Goal: Task Accomplishment & Management: Use online tool/utility

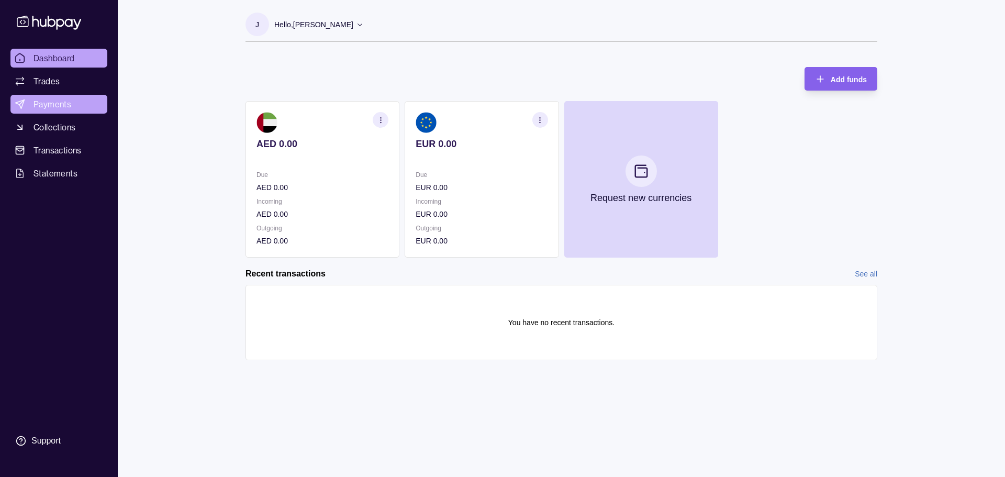
click at [40, 105] on span "Payments" at bounding box center [53, 104] width 38 height 13
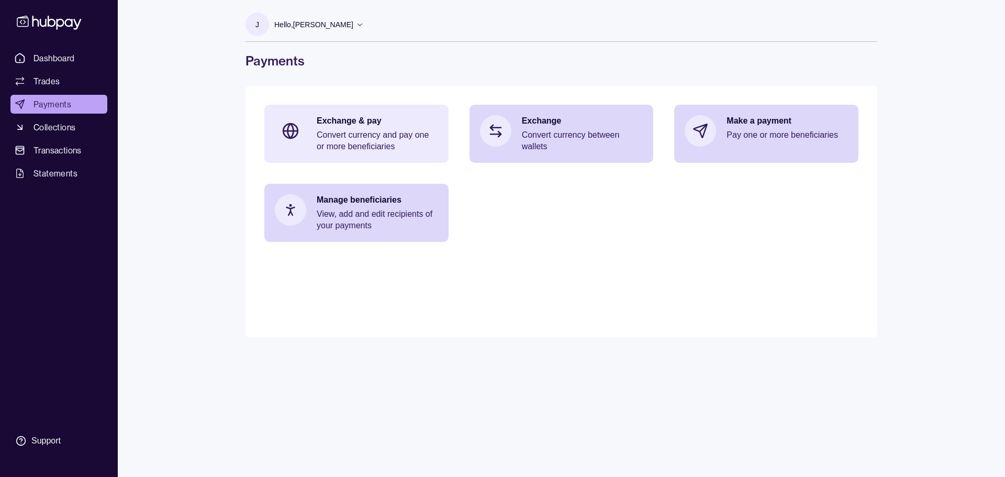
click at [390, 141] on p "Convert currency and pay one or more beneficiaries" at bounding box center [377, 140] width 121 height 23
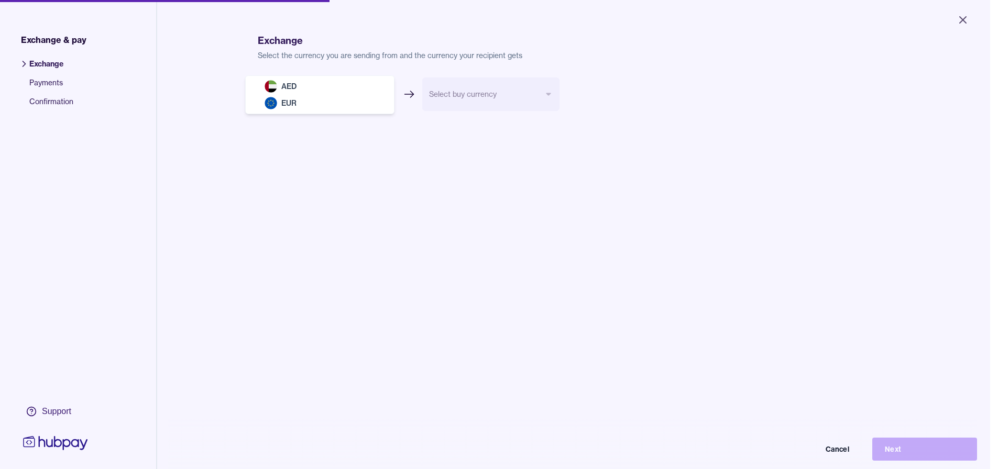
click at [334, 98] on body "Close Exchange & pay Exchange Payments Confirmation Support Exchange Select the…" at bounding box center [495, 234] width 990 height 469
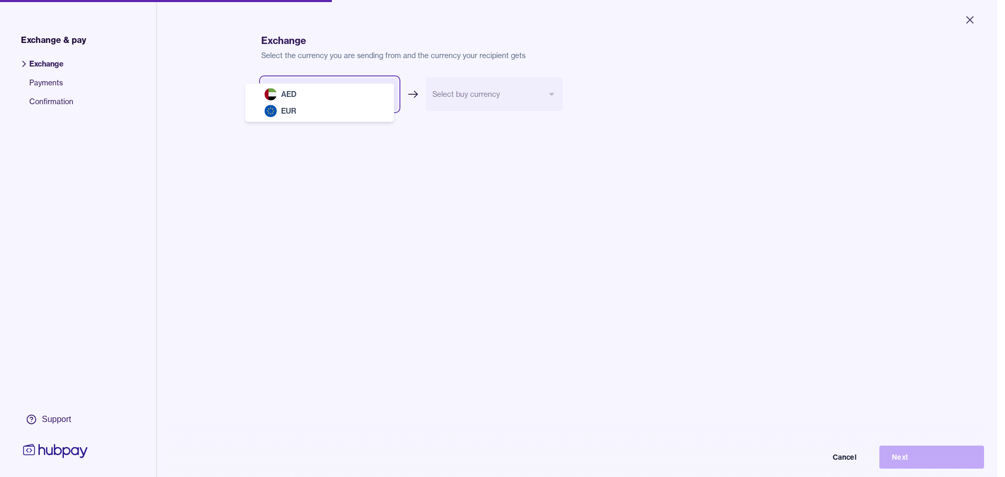
click at [43, 83] on html "Close Exchange & pay Exchange Payments Confirmation Support Exchange Select the…" at bounding box center [502, 238] width 1005 height 477
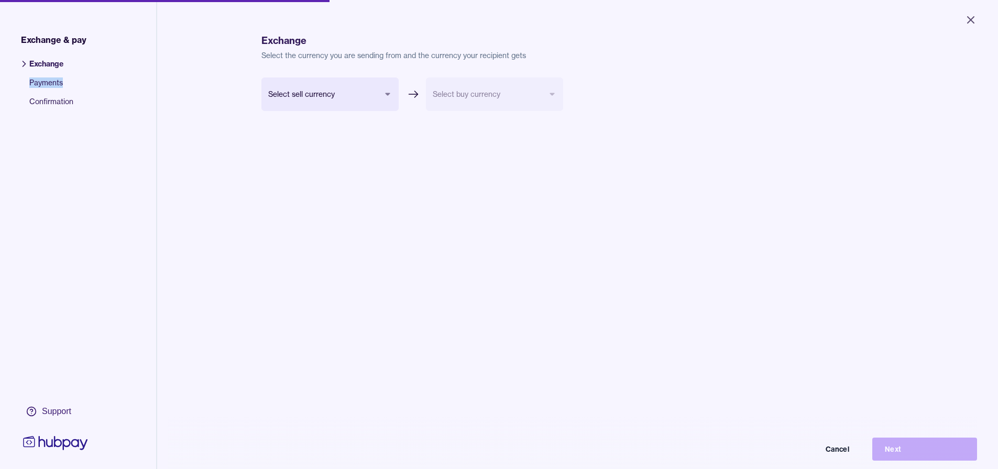
click at [43, 83] on span "Payments" at bounding box center [51, 86] width 44 height 19
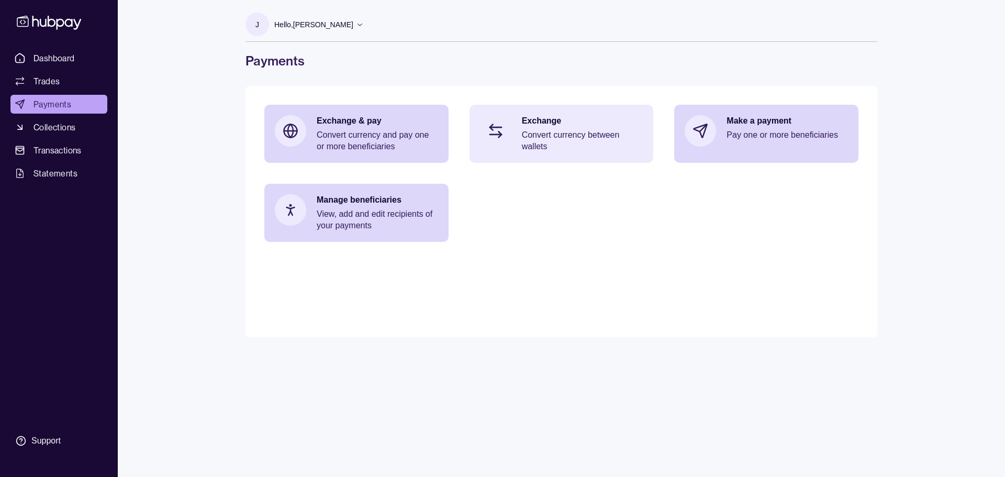
click at [545, 148] on p "Convert currency between wallets" at bounding box center [582, 140] width 121 height 23
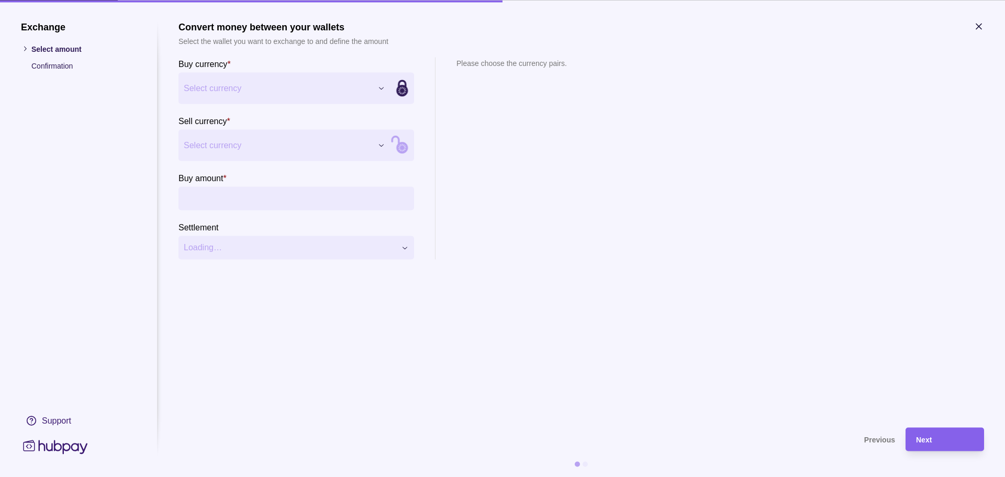
click at [216, 477] on div "Exchange Select amount Confirmation Support Convert money between your wallets …" at bounding box center [502, 477] width 1005 height 0
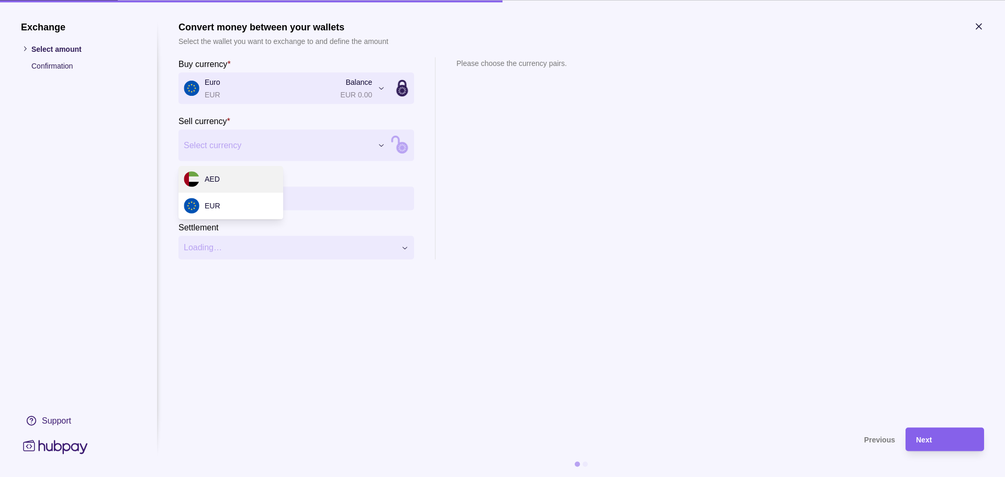
click at [228, 477] on div "Exchange Select amount Confirmation Support Convert money between your wallets …" at bounding box center [502, 477] width 1005 height 0
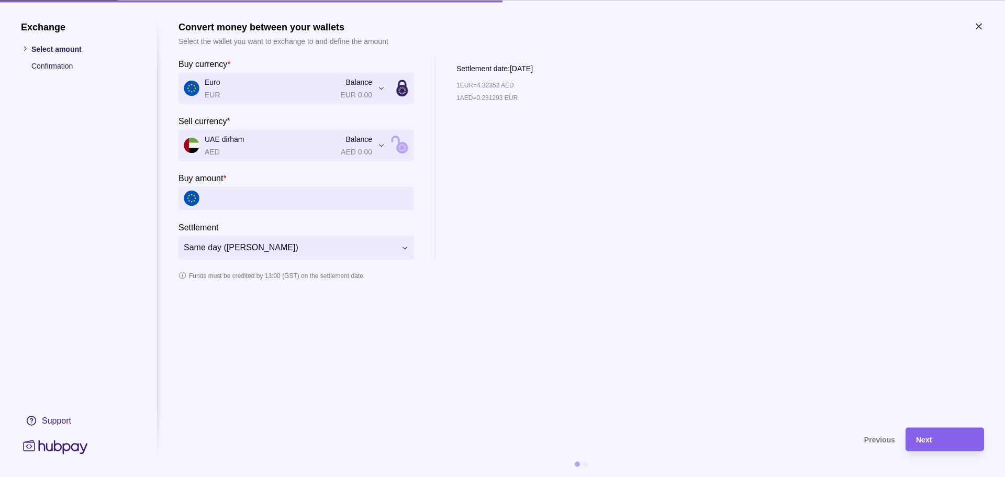
click at [232, 201] on input "Buy amount *" at bounding box center [307, 198] width 204 height 24
paste input "**********"
type input "**********"
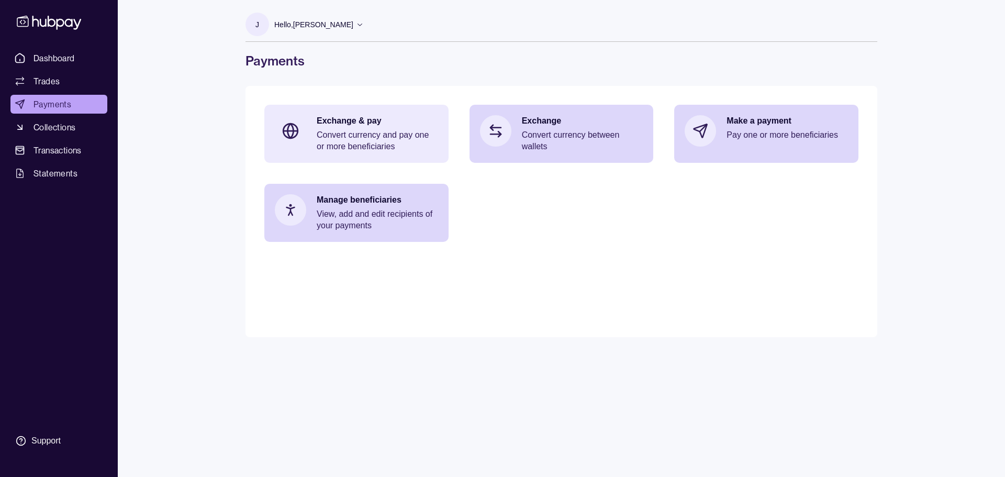
click at [386, 149] on p "Convert currency and pay one or more beneficiaries" at bounding box center [377, 140] width 121 height 23
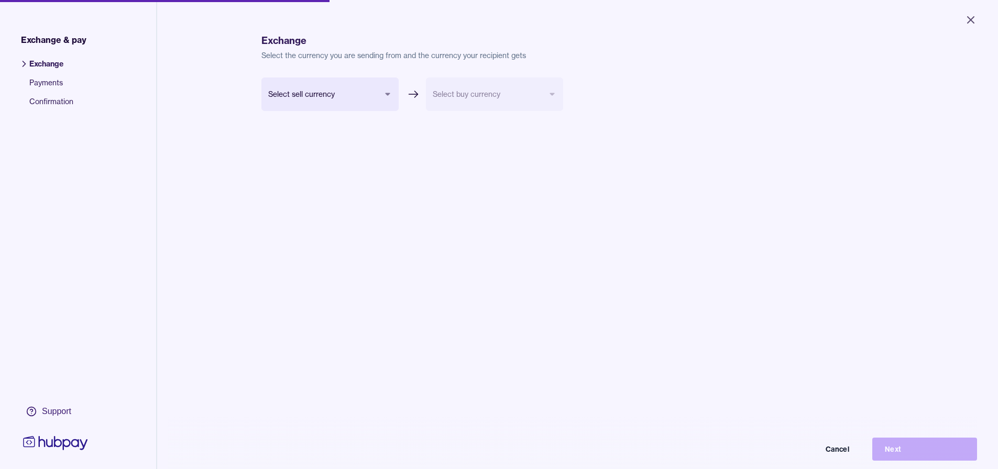
click at [37, 84] on span "Payments" at bounding box center [51, 86] width 44 height 19
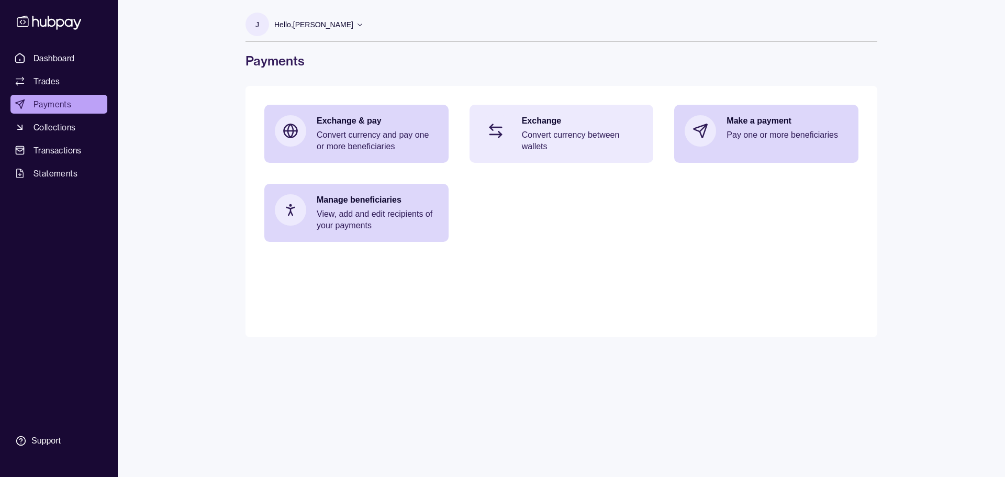
click at [537, 150] on p "Convert currency between wallets" at bounding box center [582, 140] width 121 height 23
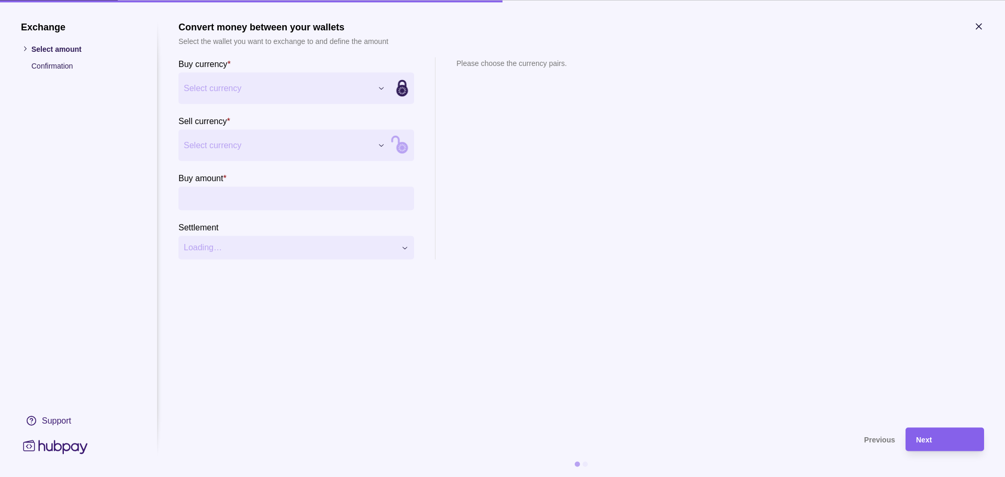
click at [228, 477] on div "Exchange Select amount Confirmation Support Convert money between your wallets …" at bounding box center [502, 477] width 1005 height 0
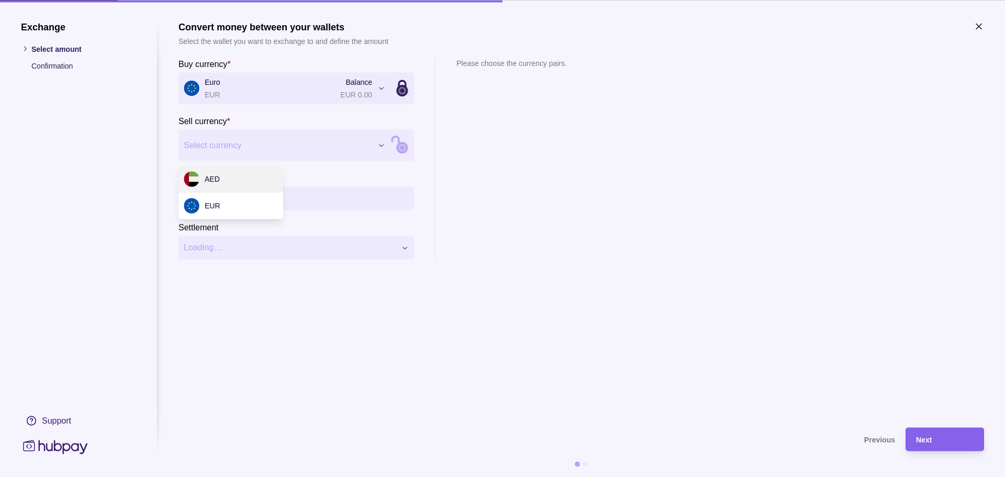
click at [226, 477] on div "Exchange Select amount Confirmation Support Convert money between your wallets …" at bounding box center [502, 477] width 1005 height 0
click at [228, 199] on input "Buy amount *" at bounding box center [307, 198] width 204 height 24
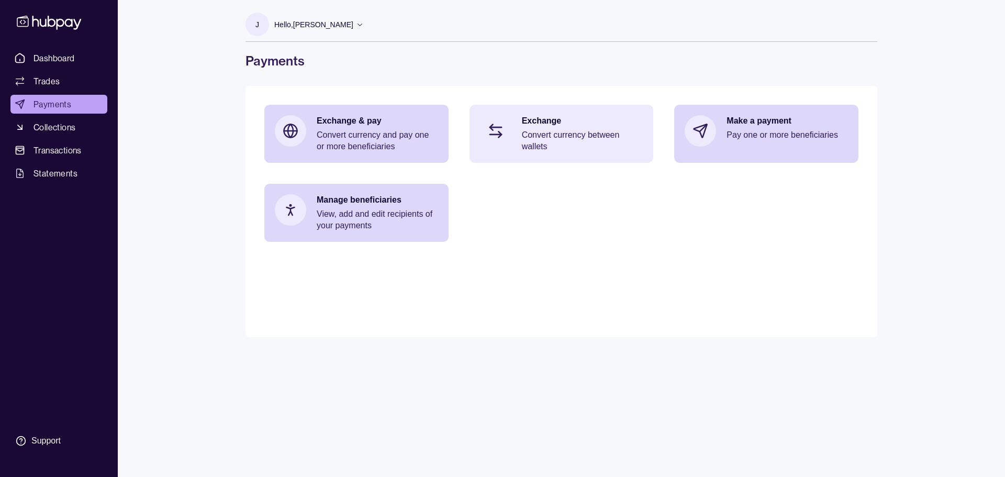
click at [525, 141] on p "Convert currency between wallets" at bounding box center [582, 140] width 121 height 23
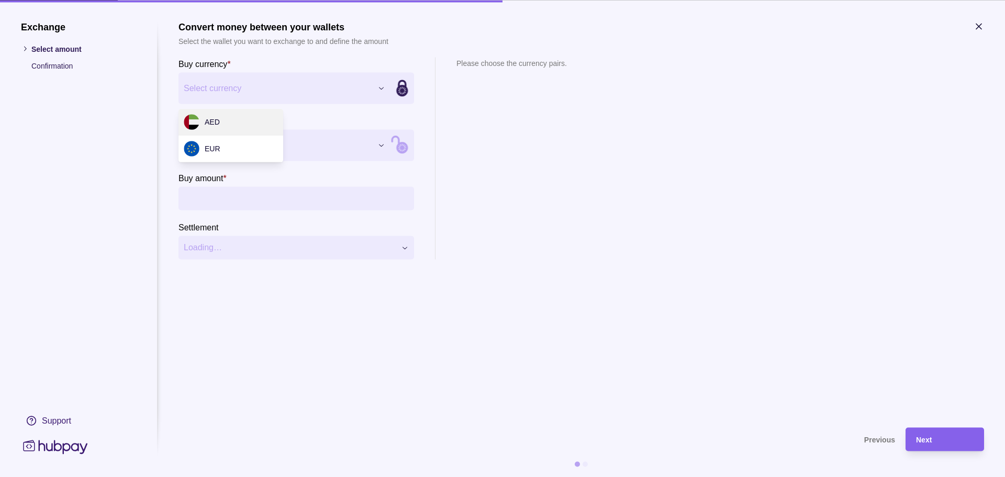
click at [234, 477] on div "Exchange Select amount Confirmation Support Convert money between your wallets …" at bounding box center [502, 477] width 1005 height 0
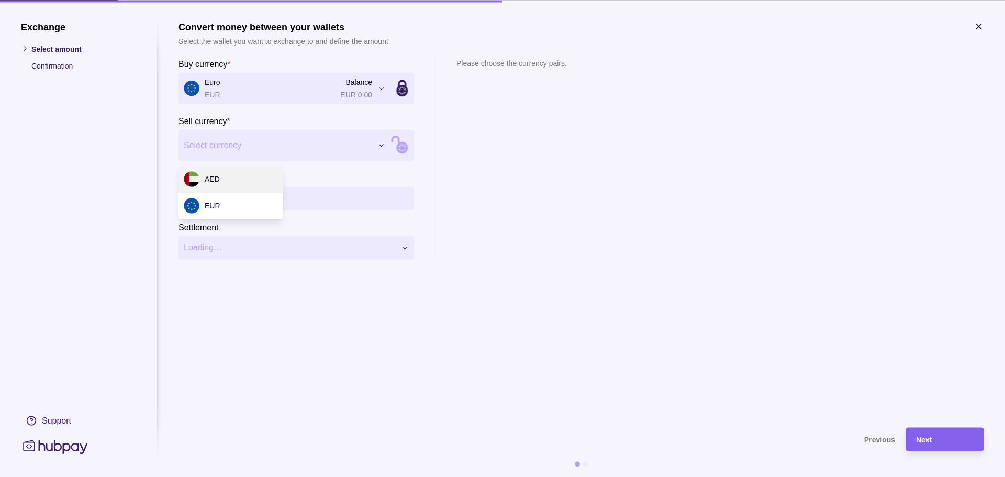
click at [221, 477] on div "Exchange Select amount Confirmation Support Convert money between your wallets …" at bounding box center [502, 477] width 1005 height 0
click at [233, 186] on section "Buy amount *" at bounding box center [297, 190] width 236 height 39
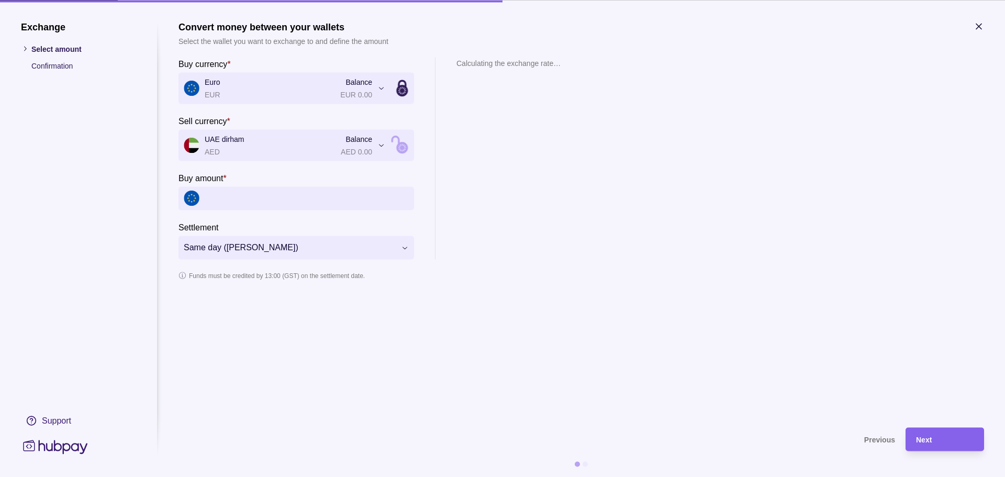
click at [233, 192] on input "Buy amount *" at bounding box center [307, 198] width 204 height 24
drag, startPoint x: 481, startPoint y: 84, endPoint x: 505, endPoint y: 85, distance: 24.1
click at [505, 85] on p "1 EUR = 4.32278 AED" at bounding box center [486, 85] width 58 height 12
copy p "4.32278"
click at [587, 144] on div "**********" at bounding box center [582, 158] width 806 height 202
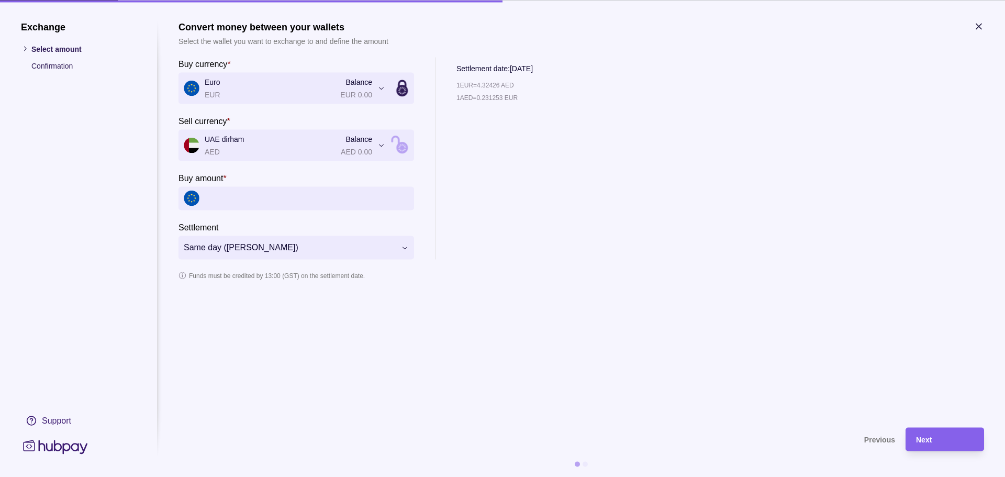
click at [256, 477] on div "**********" at bounding box center [502, 477] width 1005 height 0
click at [225, 477] on div "**********" at bounding box center [502, 477] width 1005 height 0
click at [233, 195] on input "Buy amount *" at bounding box center [307, 198] width 204 height 24
click at [300, 191] on input "Buy amount *" at bounding box center [307, 198] width 204 height 24
paste input "**********"
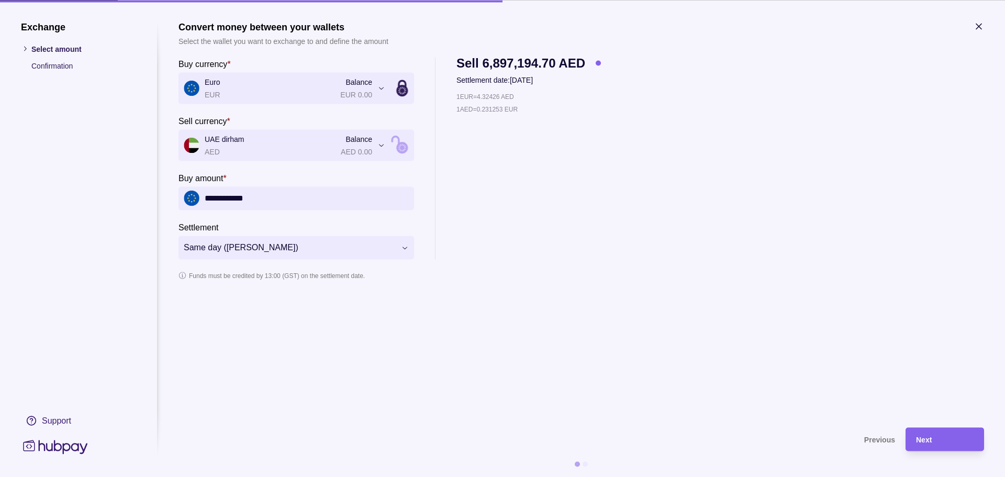
type input "**********"
drag, startPoint x: 482, startPoint y: 95, endPoint x: 504, endPoint y: 96, distance: 22.0
click at [504, 96] on p "1 EUR = 4.32426 AED" at bounding box center [486, 97] width 58 height 12
copy p "4.32426"
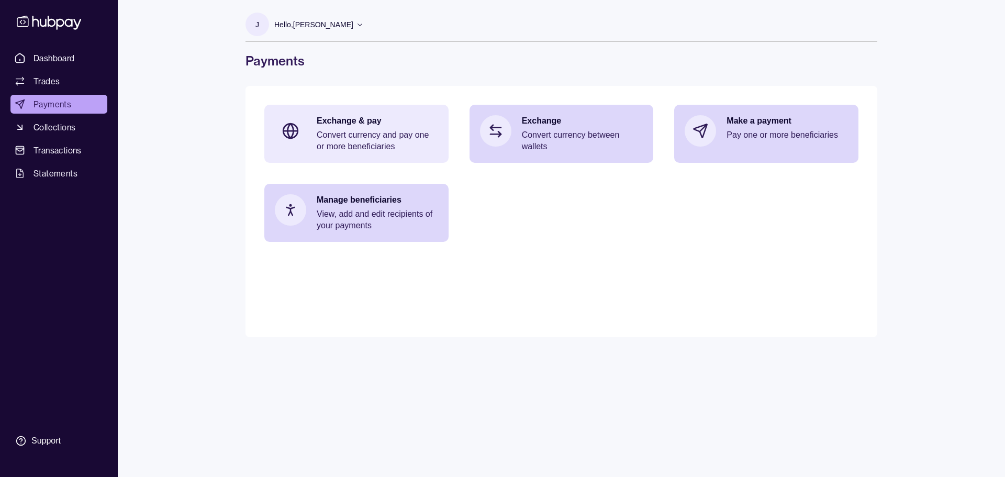
click at [387, 146] on p "Convert currency and pay one or more beneficiaries" at bounding box center [377, 140] width 121 height 23
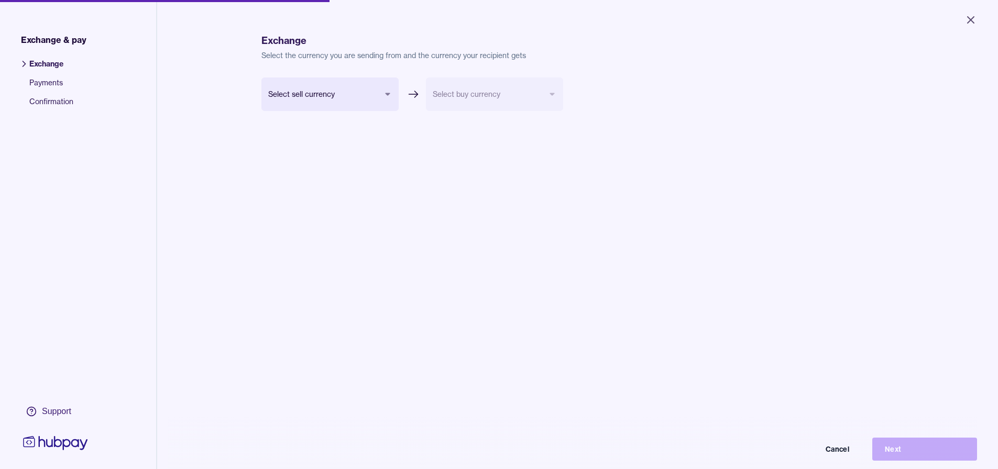
click at [39, 87] on span "Payments" at bounding box center [51, 86] width 44 height 19
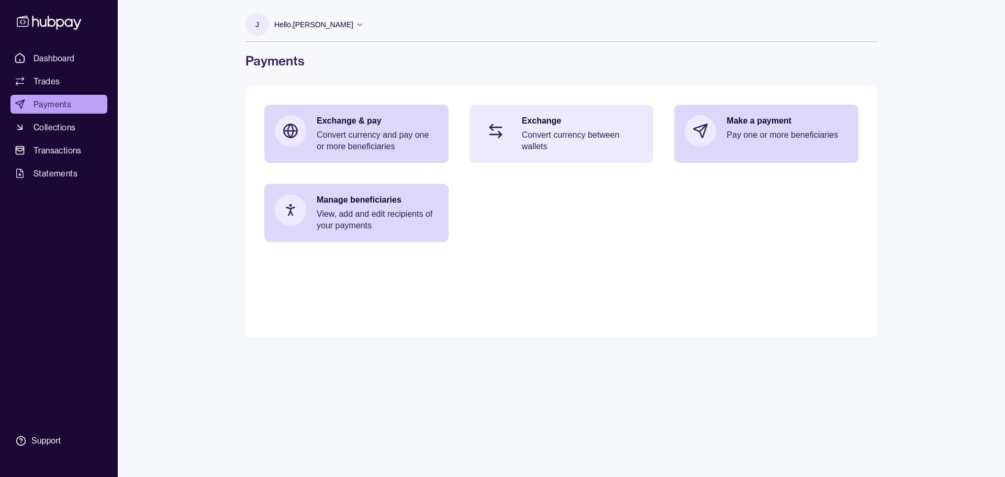
click at [527, 136] on p "Convert currency between wallets" at bounding box center [582, 140] width 121 height 23
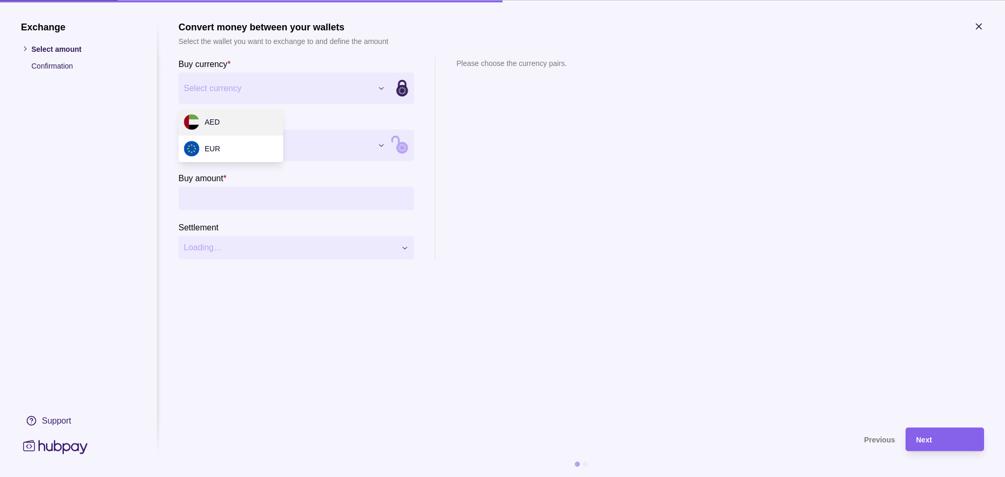
click at [256, 477] on div "Exchange Select amount Confirmation Support Convert money between your wallets …" at bounding box center [502, 477] width 1005 height 0
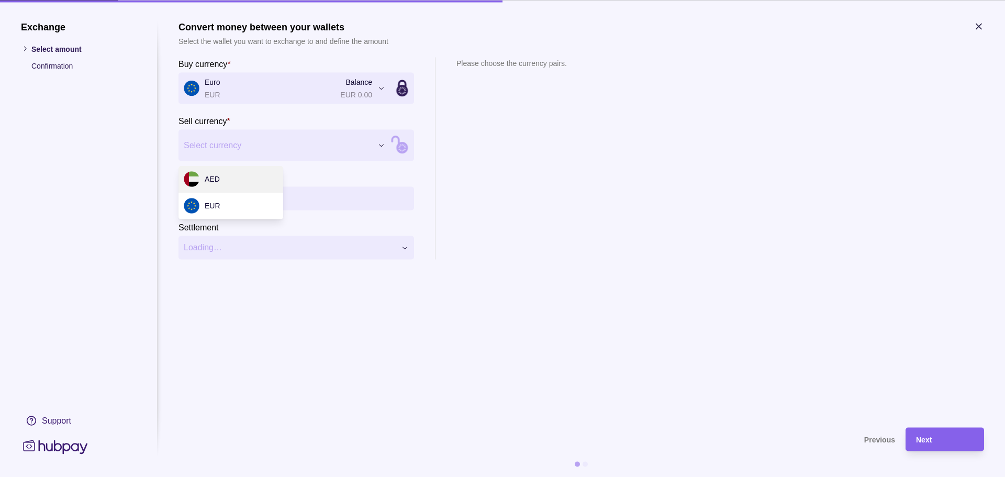
click at [240, 477] on div "Exchange Select amount Confirmation Support Convert money between your wallets …" at bounding box center [502, 477] width 1005 height 0
click at [234, 193] on input "Buy amount *" at bounding box center [307, 198] width 204 height 24
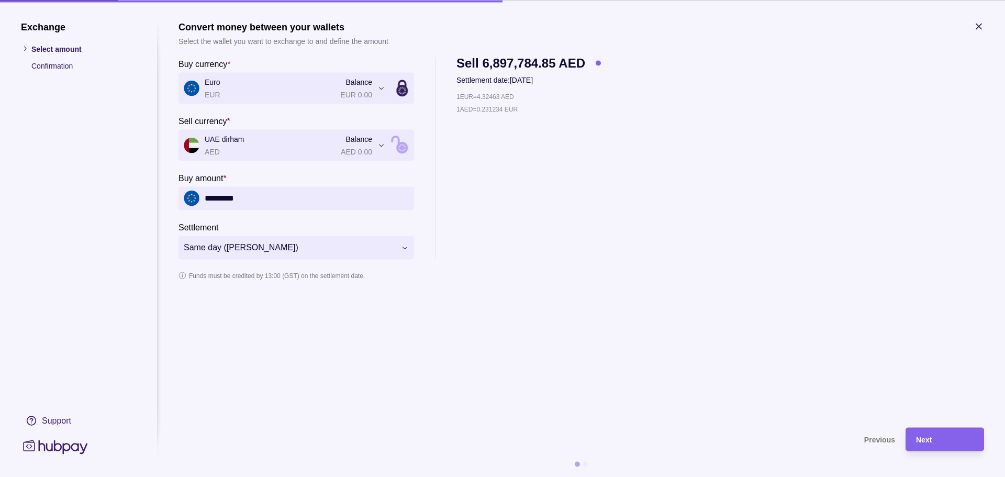
type input "*********"
click at [590, 237] on div "1 EUR = 4.32463 AED 1 AED = 0.231234 EUR" at bounding box center [529, 175] width 145 height 169
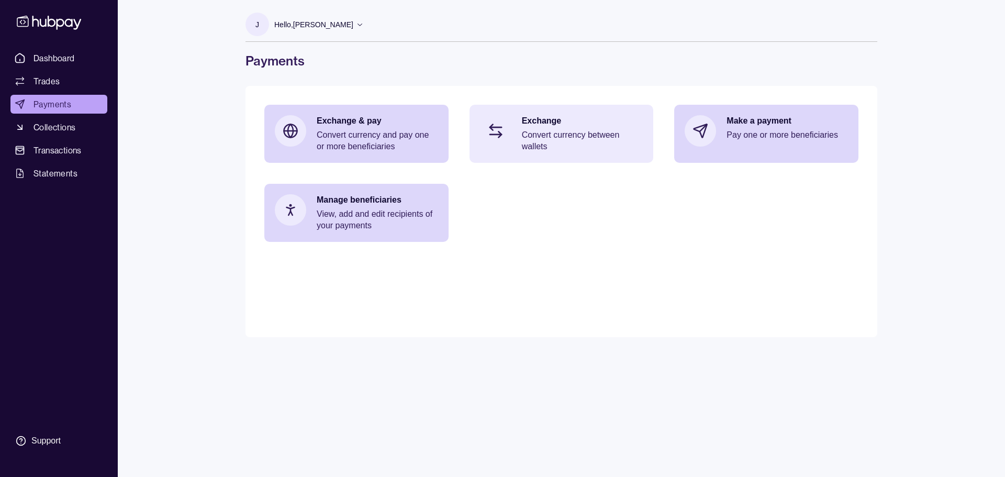
click at [526, 156] on div "Exchange Convert currency between wallets" at bounding box center [562, 134] width 184 height 58
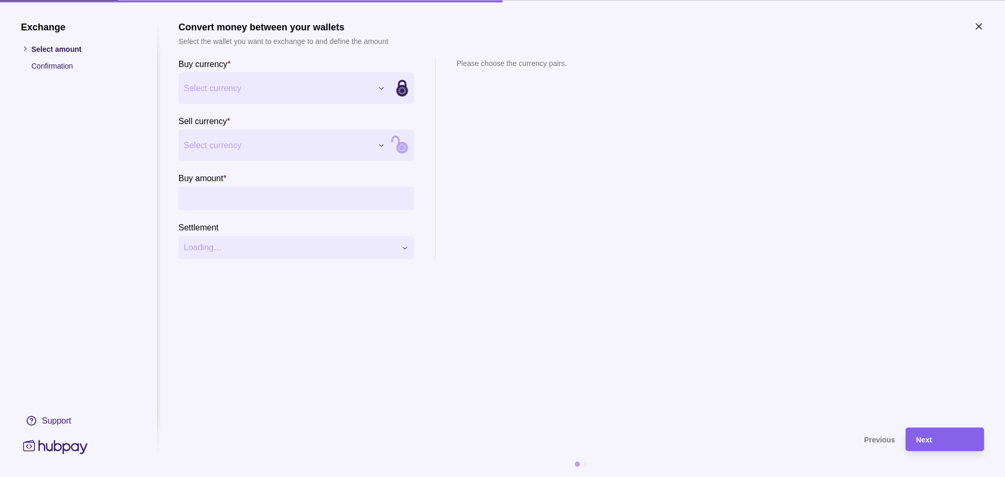
click at [226, 477] on div "Exchange Select amount Confirmation Support Convert money between your wallets …" at bounding box center [502, 477] width 1005 height 0
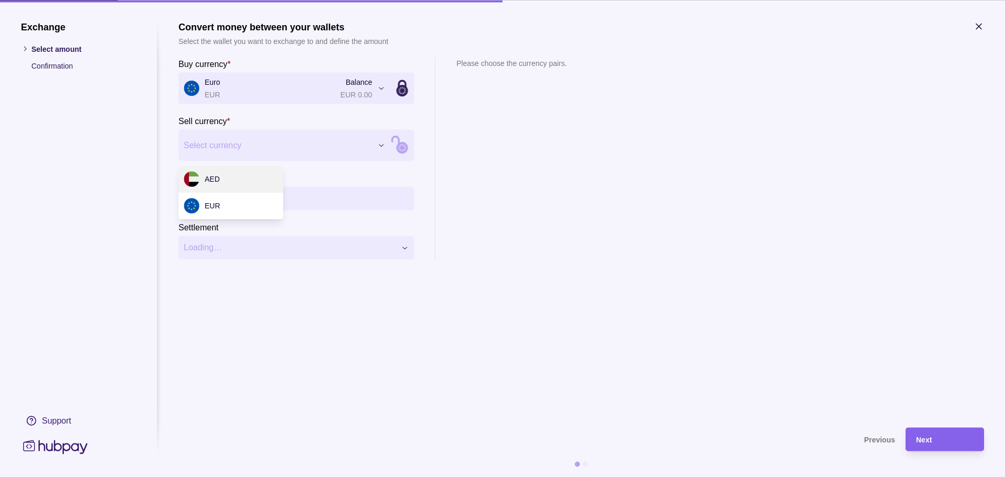
click at [221, 477] on div "Exchange Select amount Confirmation Support Convert money between your wallets …" at bounding box center [502, 477] width 1005 height 0
click at [221, 198] on input "Buy amount *" at bounding box center [307, 198] width 204 height 24
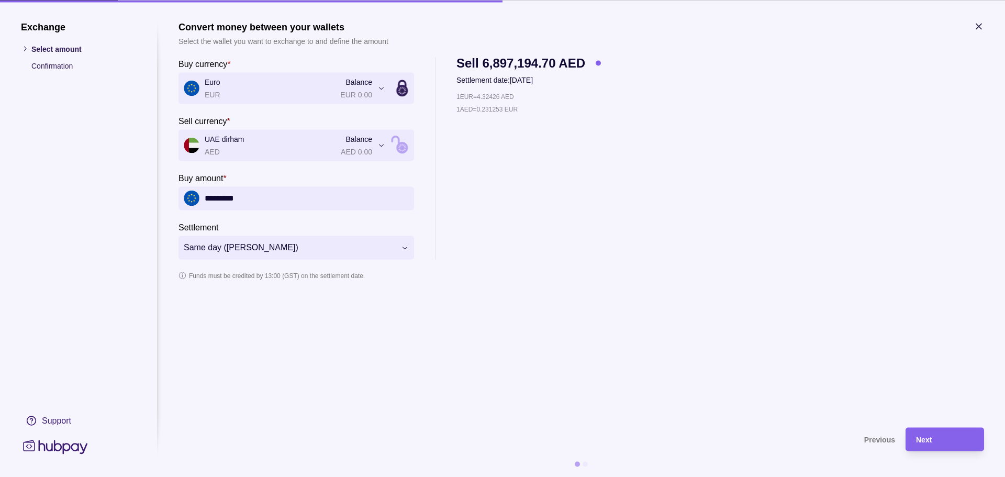
type input "*********"
click at [344, 301] on section "**********" at bounding box center [582, 219] width 806 height 396
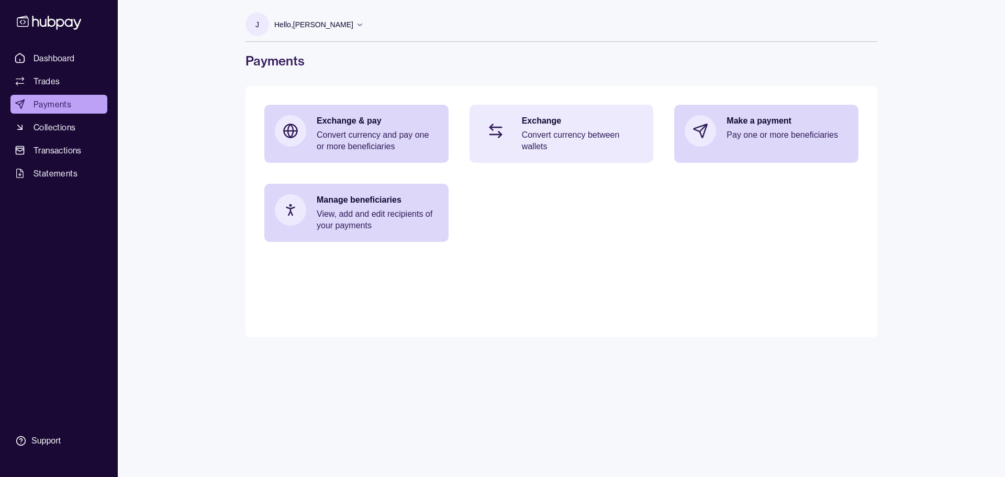
click at [531, 148] on p "Convert currency between wallets" at bounding box center [582, 140] width 121 height 23
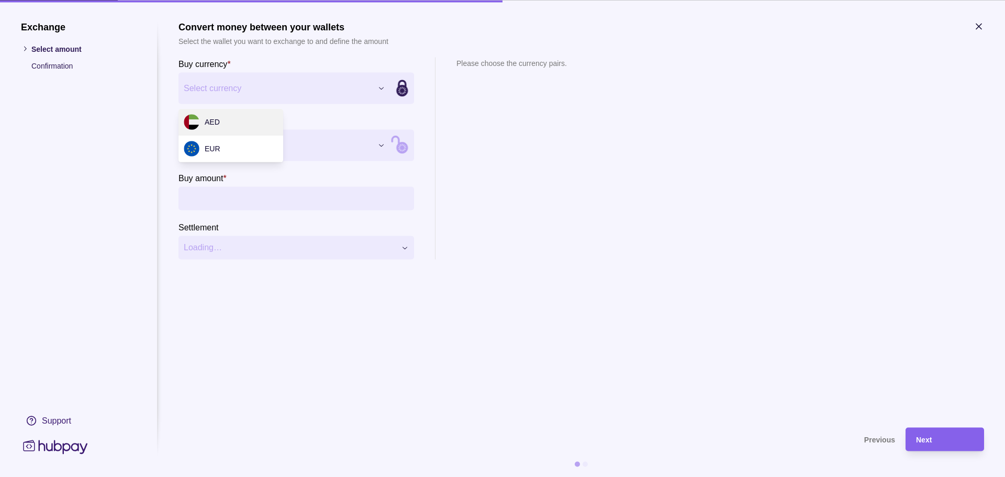
click at [274, 477] on div "Exchange Select amount Confirmation Support Convert money between your wallets …" at bounding box center [502, 477] width 1005 height 0
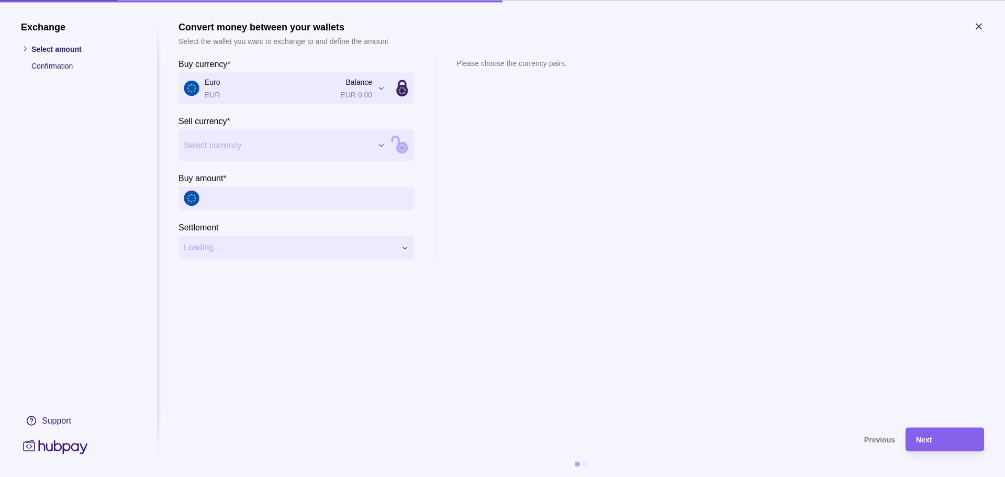
click at [237, 477] on div "Exchange Select amount Confirmation Support Convert money between your wallets …" at bounding box center [502, 477] width 1005 height 0
click at [248, 204] on input "Buy amount *" at bounding box center [307, 198] width 204 height 24
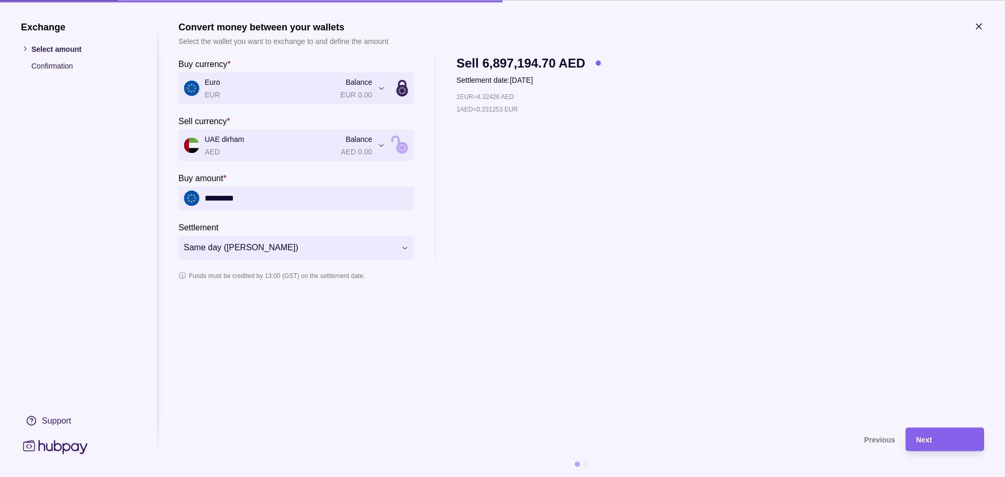
type input "*********"
click at [529, 230] on div "1 EUR = 4.32426 AED 1 AED = 0.231253 EUR" at bounding box center [529, 175] width 145 height 169
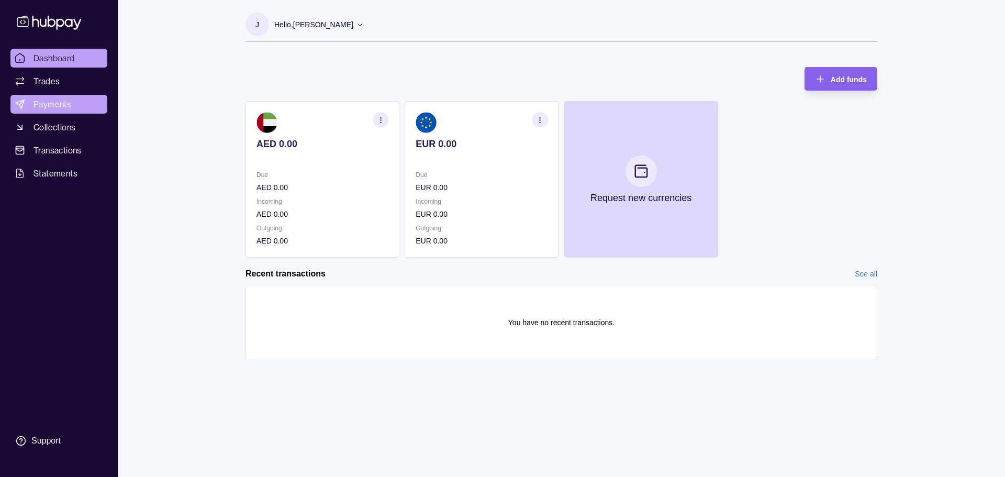
click at [53, 103] on span "Payments" at bounding box center [53, 104] width 38 height 13
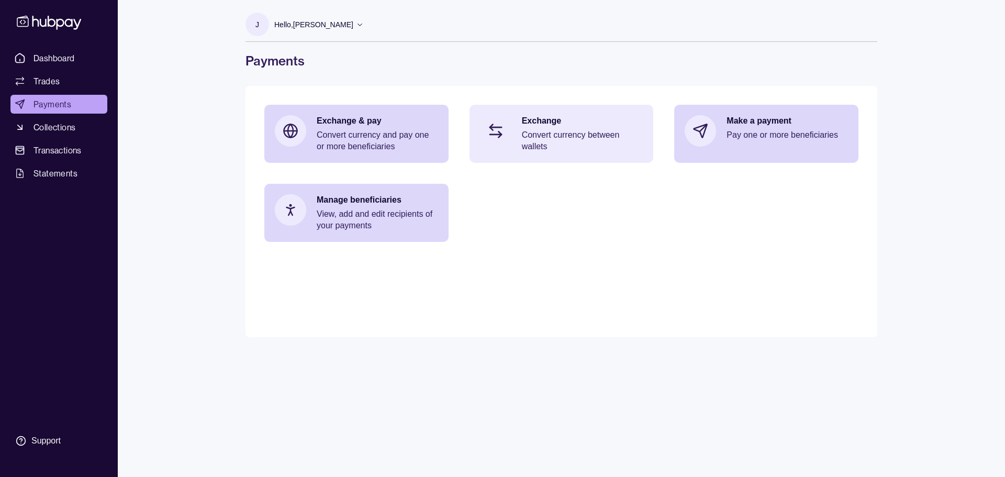
click at [520, 123] on div "Exchange Convert currency between wallets" at bounding box center [562, 134] width 184 height 58
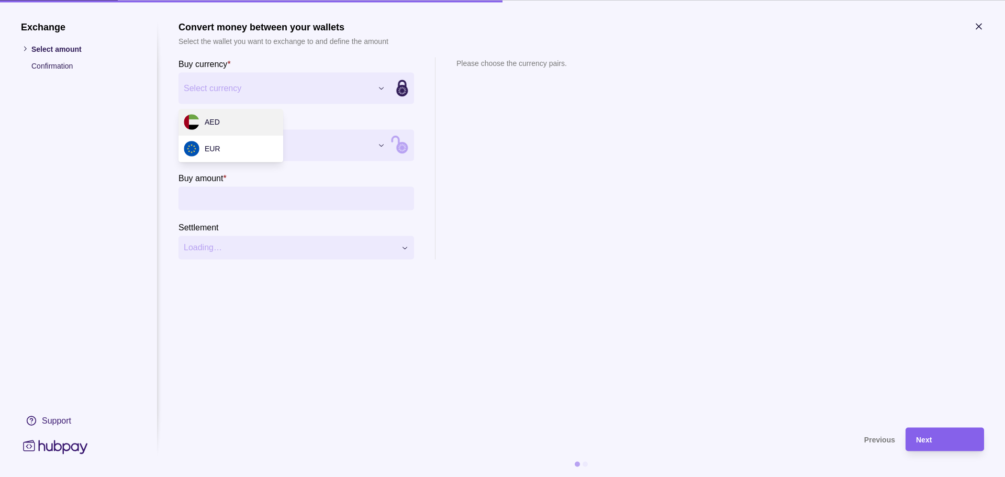
click at [231, 477] on div "Exchange Select amount Confirmation Support Convert money between your wallets …" at bounding box center [502, 477] width 1005 height 0
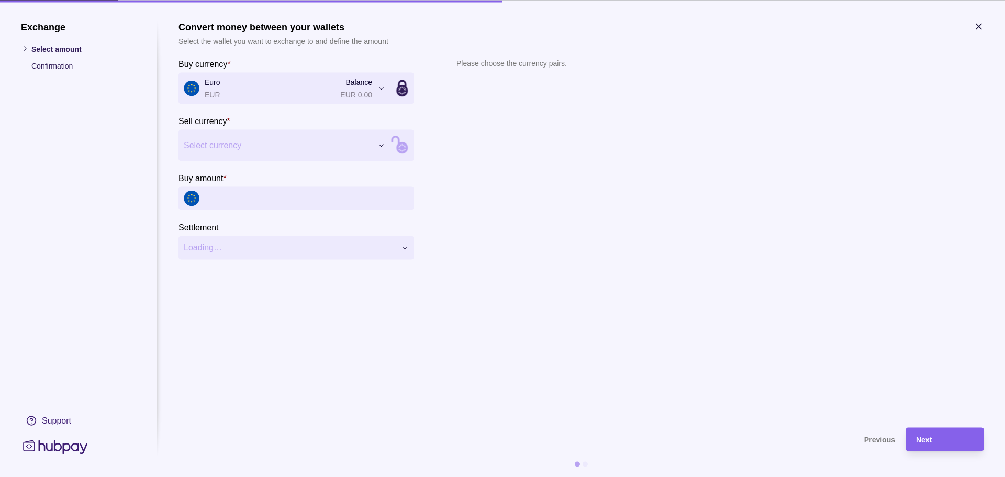
click at [234, 477] on div "Exchange Select amount Confirmation Support Convert money between your wallets …" at bounding box center [502, 477] width 1005 height 0
click at [237, 195] on input "Buy amount *" at bounding box center [307, 198] width 204 height 24
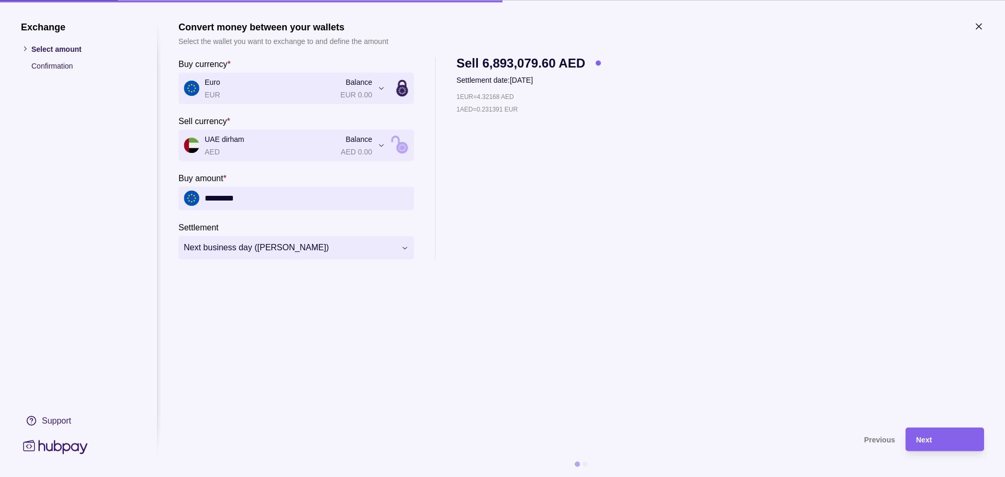
type input "*********"
drag, startPoint x: 483, startPoint y: 96, endPoint x: 504, endPoint y: 98, distance: 21.0
click at [504, 98] on p "1 EUR = 4.32168 AED" at bounding box center [486, 97] width 58 height 12
copy p "4.32168"
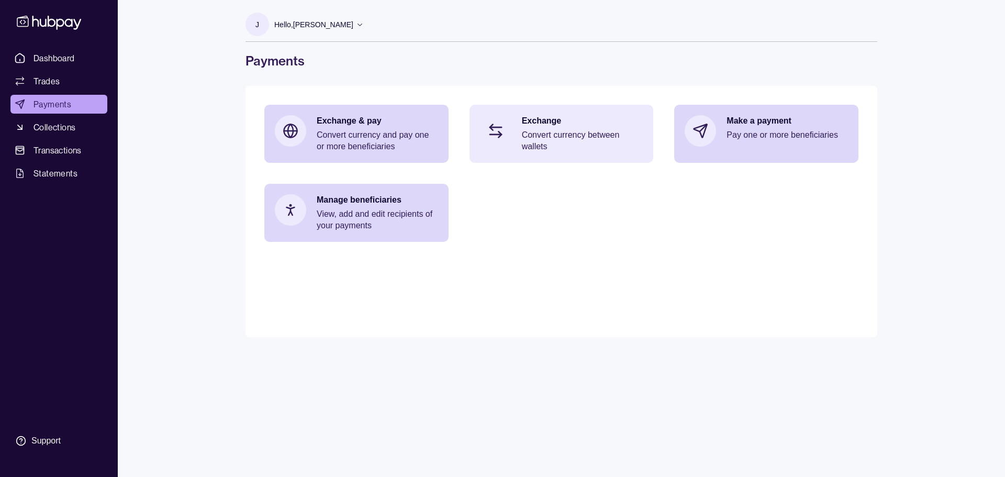
click at [569, 134] on p "Convert currency between wallets" at bounding box center [582, 140] width 121 height 23
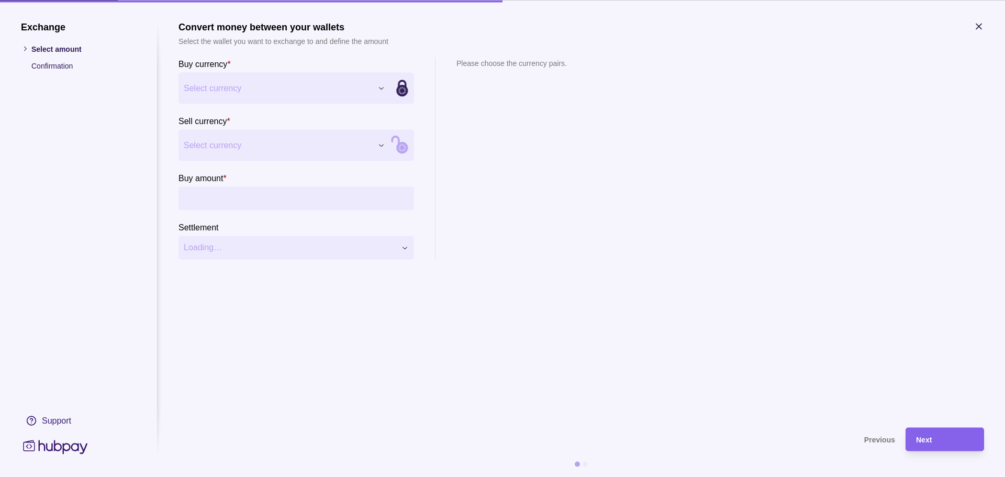
click at [215, 477] on div "Exchange Select amount Confirmation Support Convert money between your wallets …" at bounding box center [502, 477] width 1005 height 0
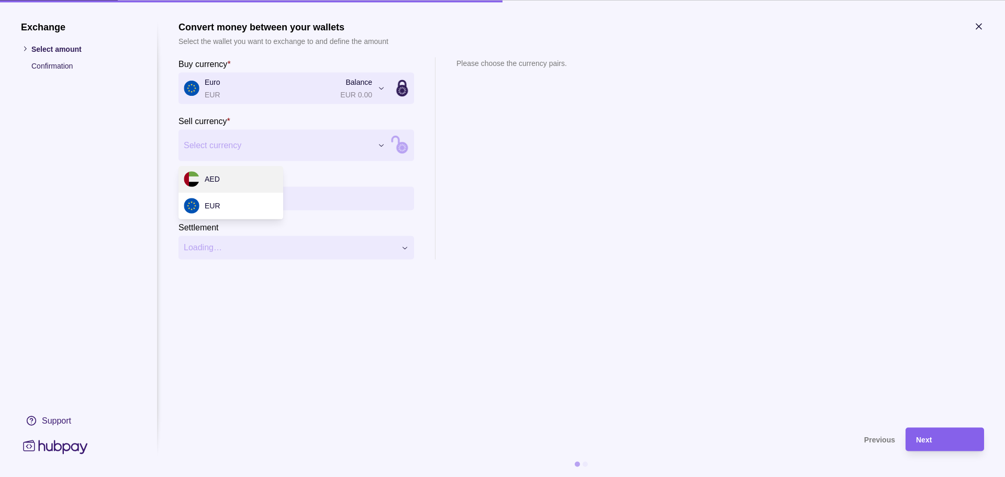
click at [220, 477] on div "Exchange Select amount Confirmation Support Convert money between your wallets …" at bounding box center [502, 477] width 1005 height 0
click at [218, 186] on section "Buy amount *" at bounding box center [297, 190] width 236 height 39
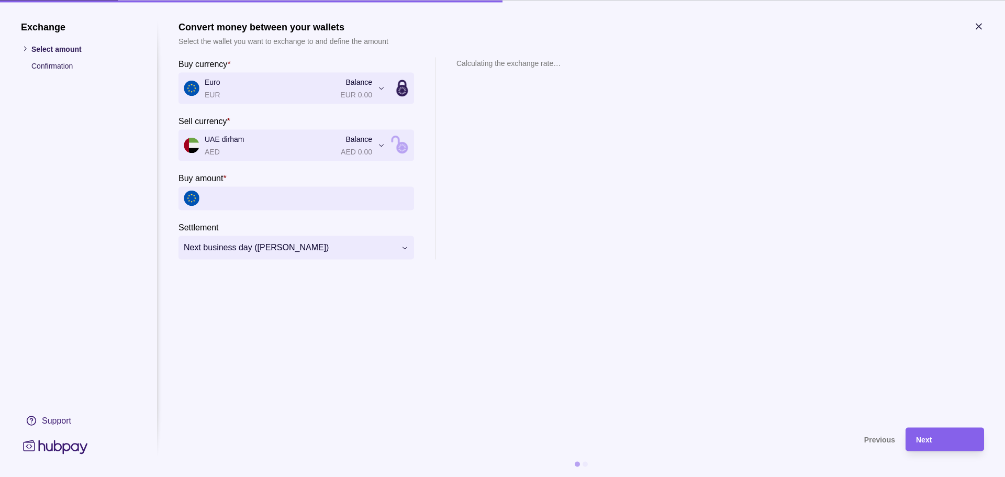
click at [221, 194] on input "Buy amount *" at bounding box center [307, 198] width 204 height 24
type input "*********"
click at [663, 205] on div "**********" at bounding box center [582, 158] width 806 height 202
drag, startPoint x: 483, startPoint y: 94, endPoint x: 501, endPoint y: 98, distance: 18.3
click at [501, 98] on p "1 EUR = 4.32168 AED" at bounding box center [486, 97] width 58 height 12
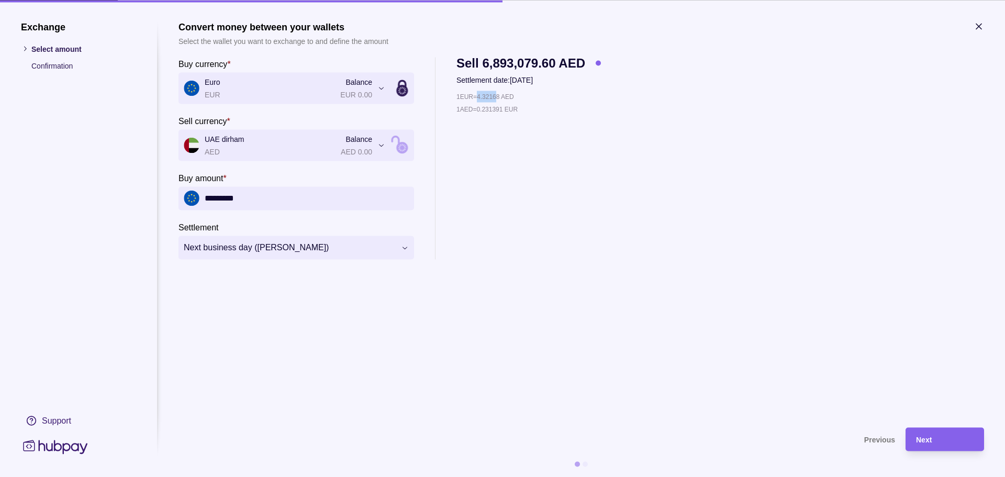
copy p "4.3216"
drag, startPoint x: 483, startPoint y: 98, endPoint x: 504, endPoint y: 97, distance: 21.0
click at [504, 97] on p "1 EUR = 4.32204 AED" at bounding box center [486, 97] width 58 height 12
copy p "4.32204"
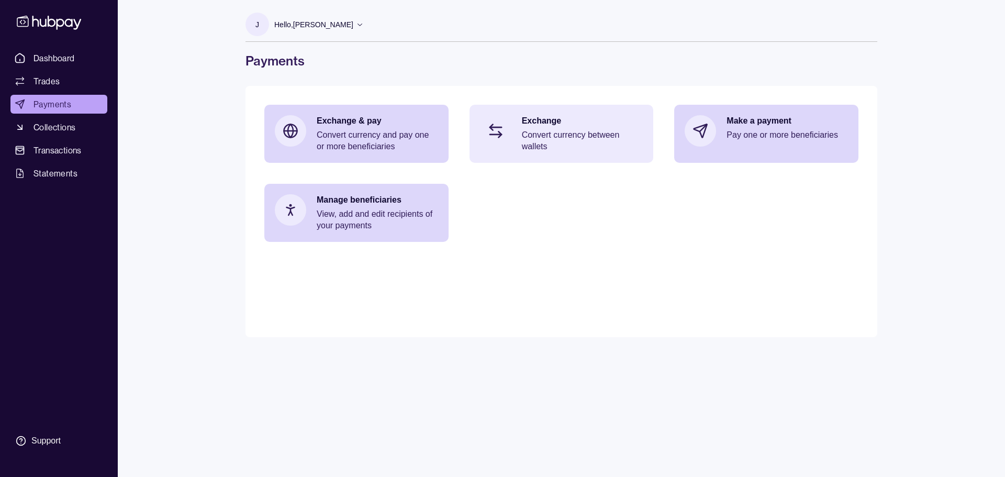
click at [579, 145] on p "Convert currency between wallets" at bounding box center [582, 140] width 121 height 23
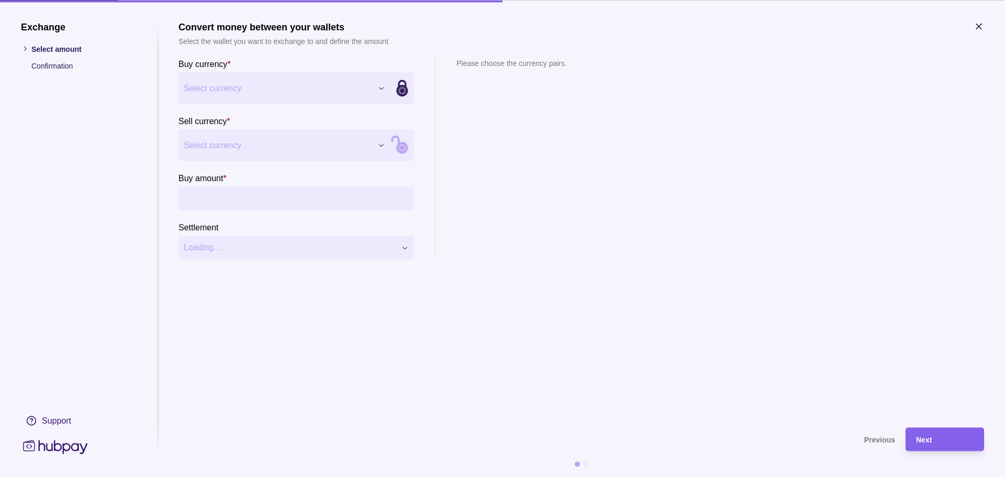
click at [228, 477] on div "Exchange Select amount Confirmation Support Convert money between your wallets …" at bounding box center [502, 477] width 1005 height 0
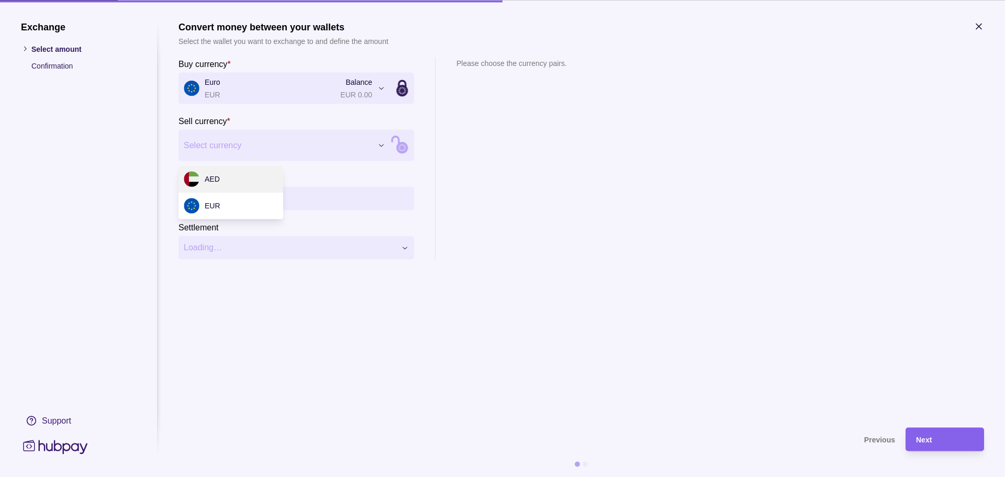
click at [223, 477] on div "Exchange Select amount Confirmation Support Convert money between your wallets …" at bounding box center [502, 477] width 1005 height 0
click at [232, 197] on input "Buy amount *" at bounding box center [307, 198] width 204 height 24
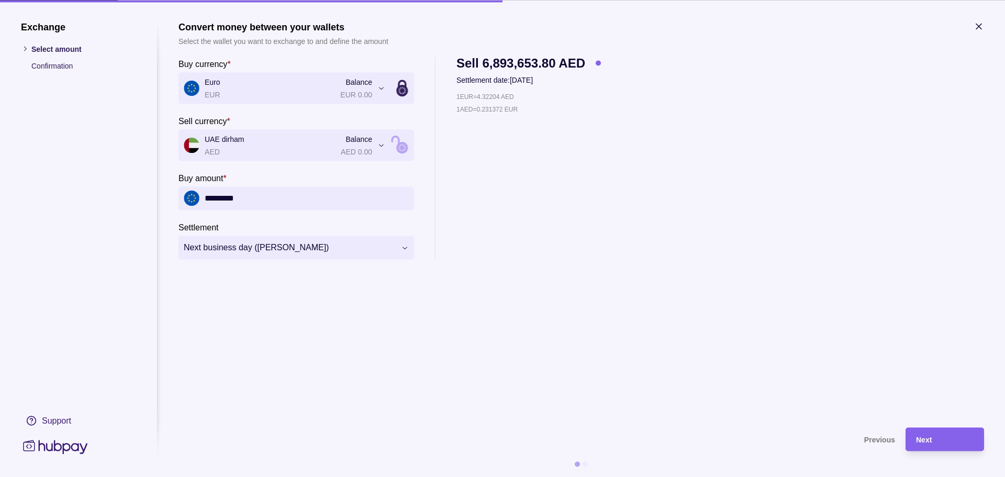
type input "*********"
drag, startPoint x: 482, startPoint y: 96, endPoint x: 498, endPoint y: 96, distance: 16.8
click at [498, 96] on p "1 EUR = 4.32204 AED" at bounding box center [486, 97] width 58 height 12
copy p "4.322"
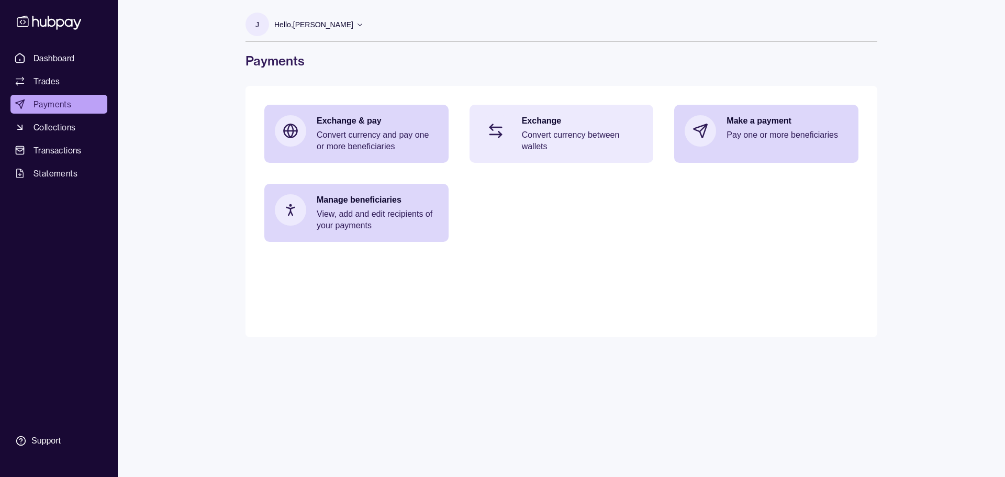
click at [538, 151] on p "Convert currency between wallets" at bounding box center [582, 140] width 121 height 23
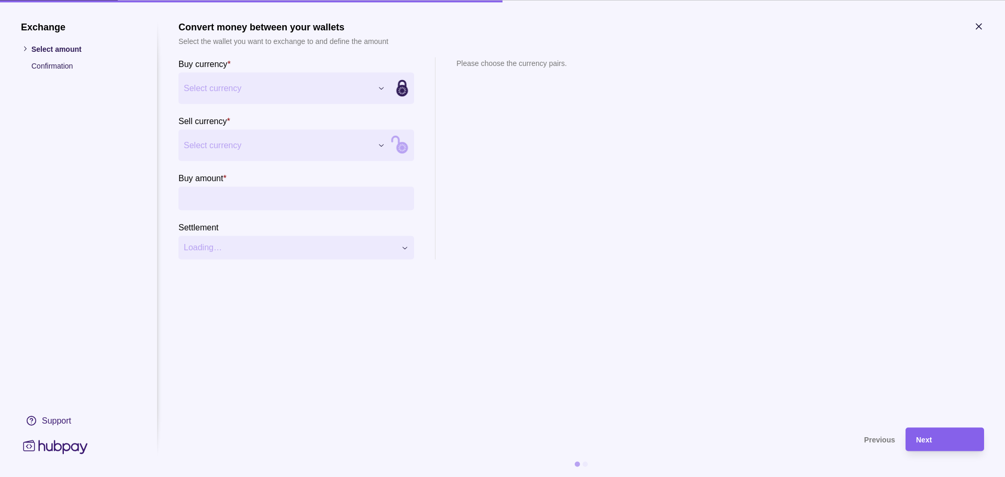
click at [269, 477] on div "Exchange Select amount Confirmation Support Convert money between your wallets …" at bounding box center [502, 477] width 1005 height 0
click at [225, 477] on div "Exchange Select amount Confirmation Support Convert money between your wallets …" at bounding box center [502, 477] width 1005 height 0
click at [219, 183] on div "Buy amount *" at bounding box center [203, 177] width 48 height 13
click at [219, 186] on input "Buy amount *" at bounding box center [307, 198] width 204 height 24
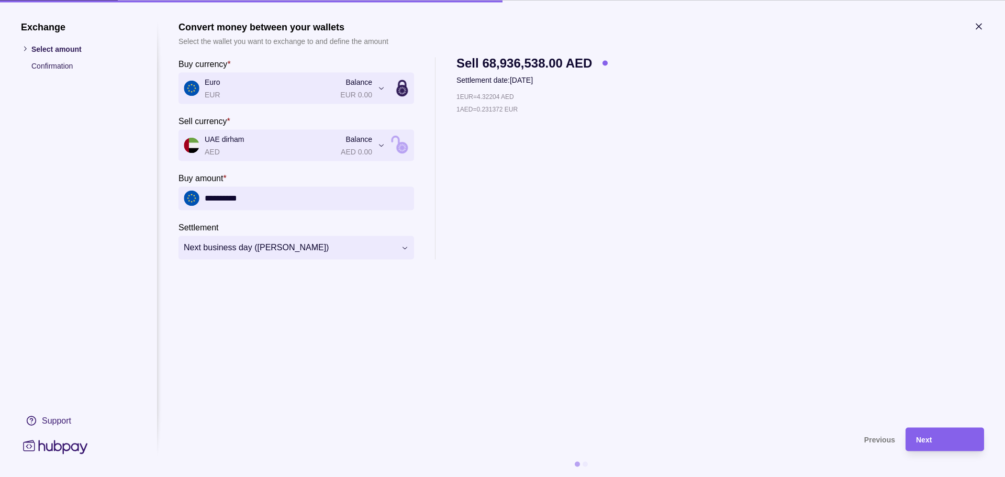
type input "**********"
click at [685, 247] on div "**********" at bounding box center [582, 158] width 806 height 202
